Goal: Information Seeking & Learning: Learn about a topic

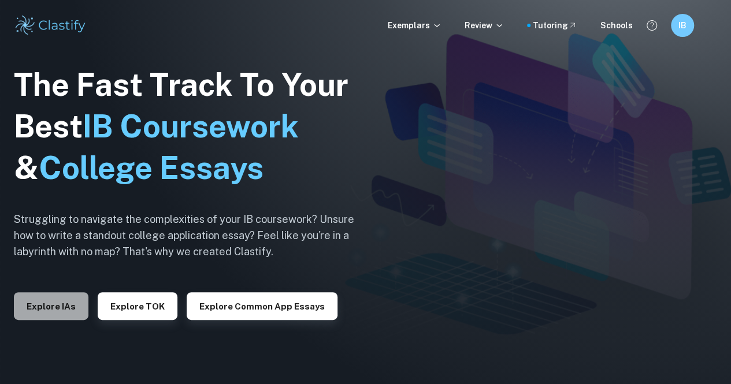
click at [76, 313] on button "Explore IAs" at bounding box center [51, 306] width 75 height 28
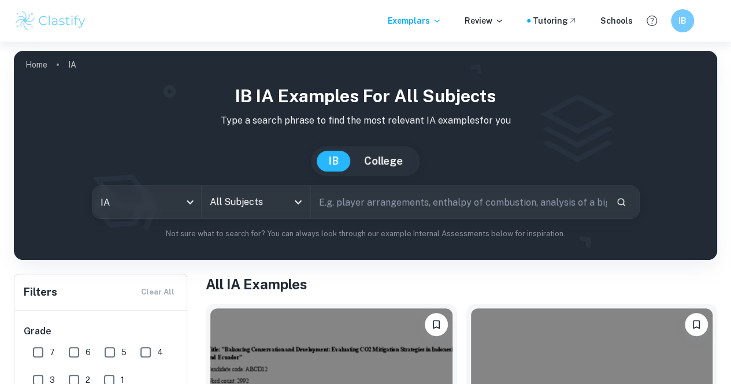
click at [288, 207] on input "All Subjects" at bounding box center [247, 202] width 81 height 22
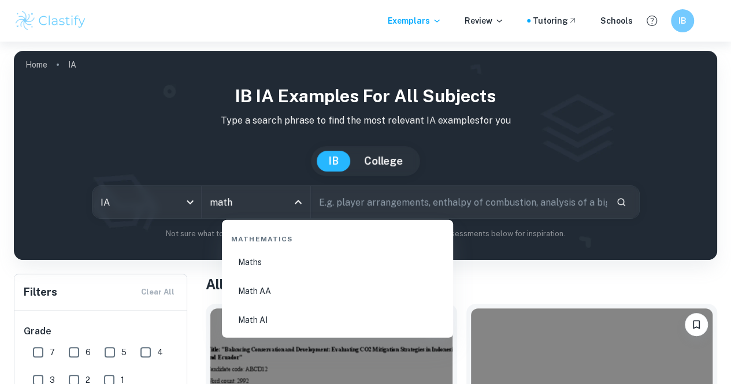
click at [302, 294] on li "Math AA" at bounding box center [338, 291] width 222 height 27
type input "Math AA"
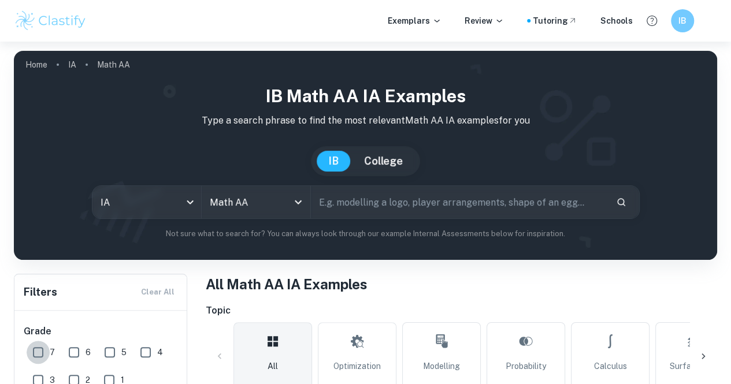
click at [38, 346] on input "7" at bounding box center [38, 352] width 23 height 23
checkbox input "true"
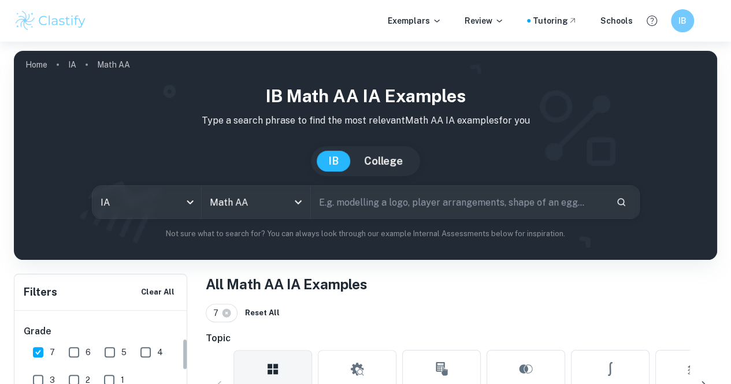
scroll to position [118, 0]
click at [81, 325] on input "SL" at bounding box center [79, 329] width 23 height 23
checkbox input "true"
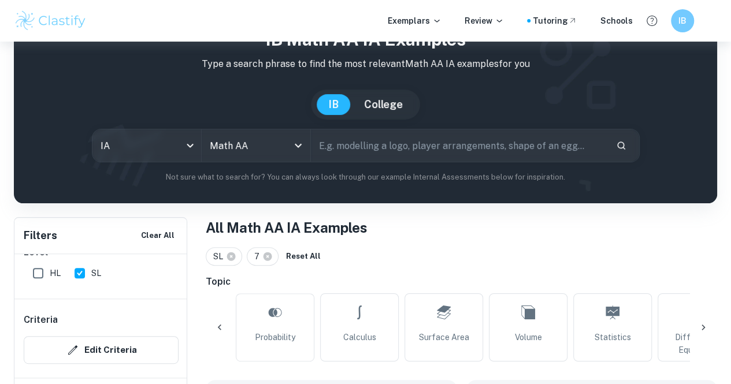
scroll to position [0, 257]
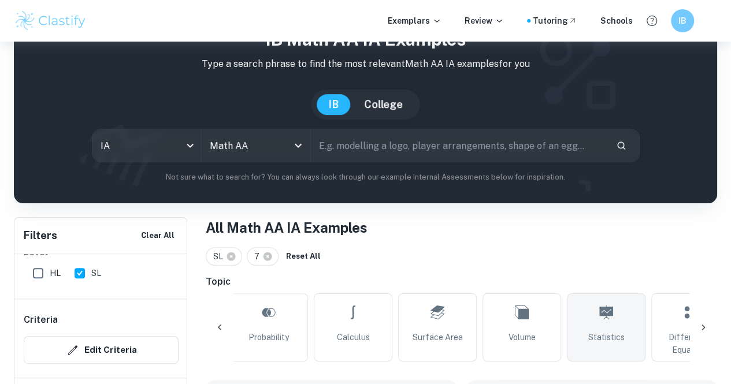
click at [608, 329] on link "Statistics" at bounding box center [606, 328] width 79 height 68
type input "Statistics"
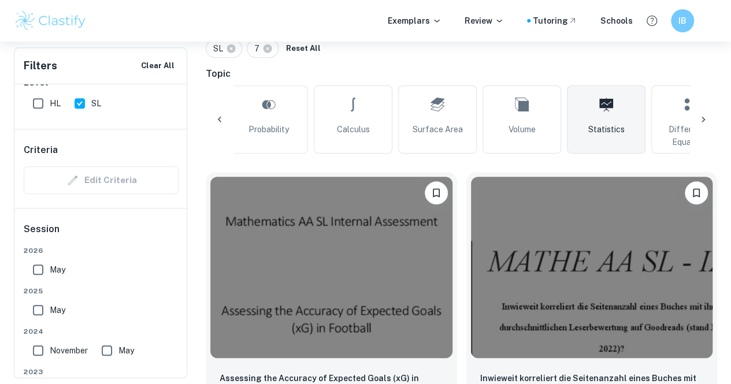
scroll to position [273, 0]
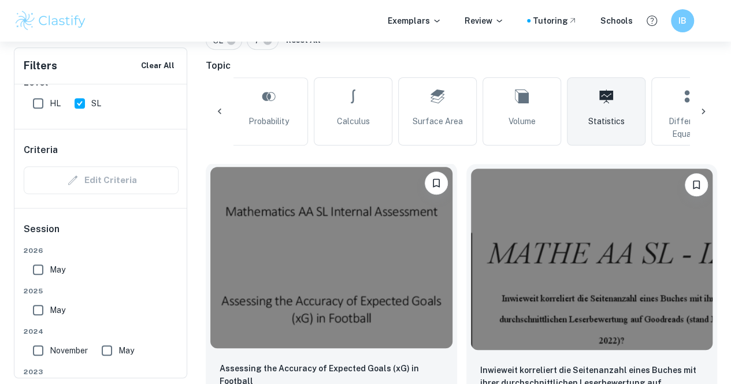
click at [275, 268] on img at bounding box center [331, 257] width 242 height 181
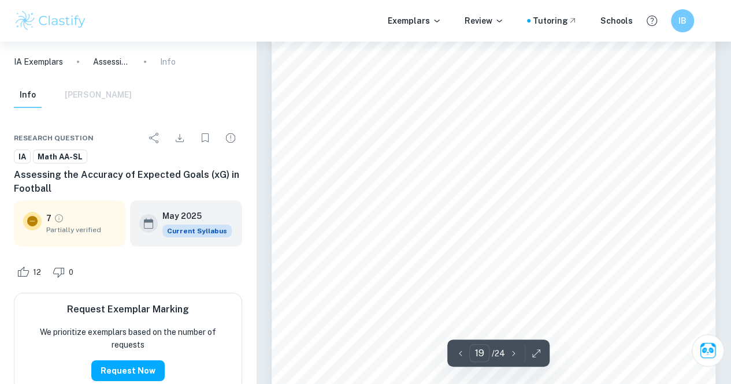
scroll to position [10627, 0]
type input "20"
